Goal: Task Accomplishment & Management: Manage account settings

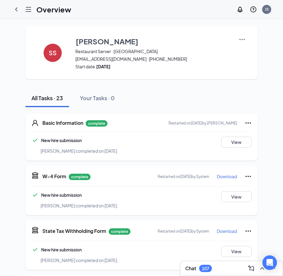
click at [241, 39] on img at bounding box center [242, 39] width 7 height 7
click at [236, 49] on span "View details" at bounding box center [242, 50] width 24 height 7
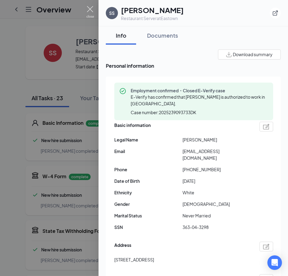
click at [92, 11] on img at bounding box center [90, 12] width 8 height 12
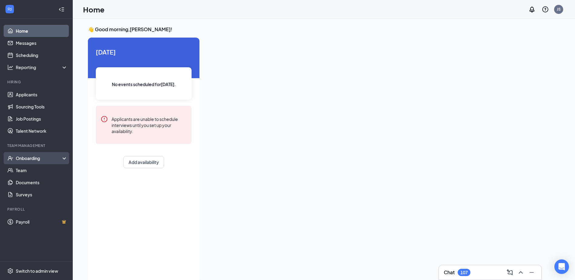
click at [47, 156] on div "Onboarding" at bounding box center [39, 158] width 47 height 6
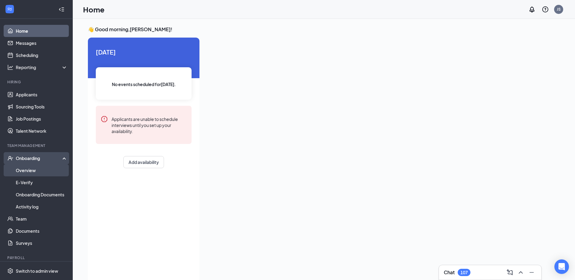
click at [32, 169] on link "Overview" at bounding box center [42, 170] width 52 height 12
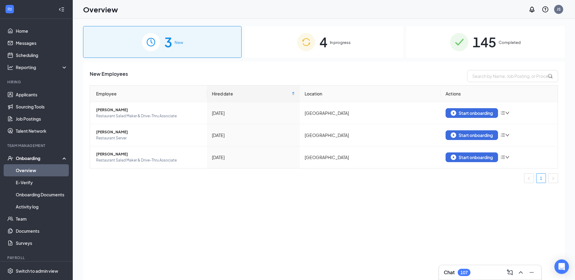
click at [502, 43] on span "Completed" at bounding box center [510, 42] width 22 height 6
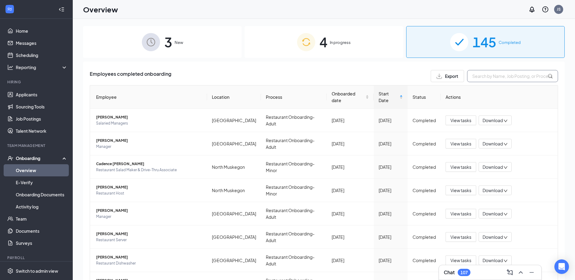
click at [478, 76] on input "text" at bounding box center [512, 76] width 91 height 12
type input "stratton"
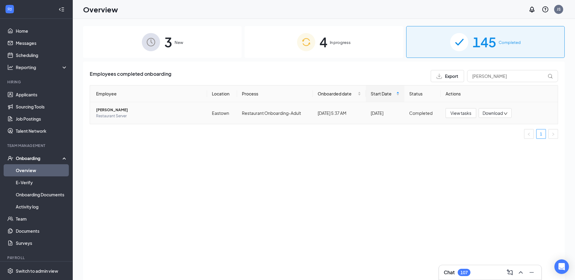
click at [111, 109] on span "[PERSON_NAME]" at bounding box center [149, 110] width 106 height 6
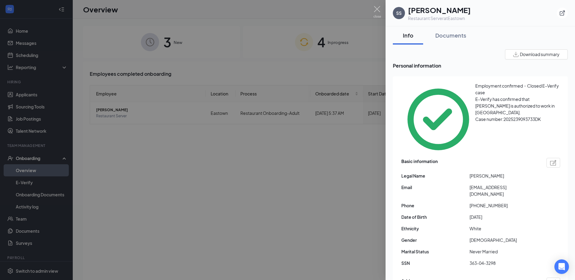
click at [267, 205] on div at bounding box center [287, 140] width 575 height 280
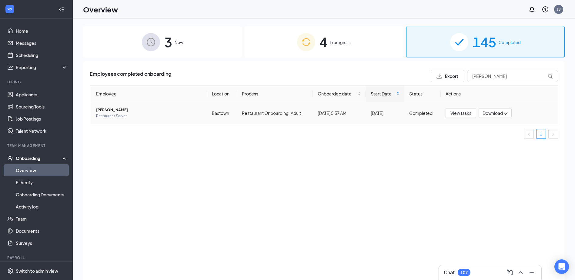
click at [491, 113] on span "Download" at bounding box center [493, 113] width 20 height 6
click at [494, 130] on div "Download summary" at bounding box center [502, 131] width 40 height 19
